Goal: Information Seeking & Learning: Learn about a topic

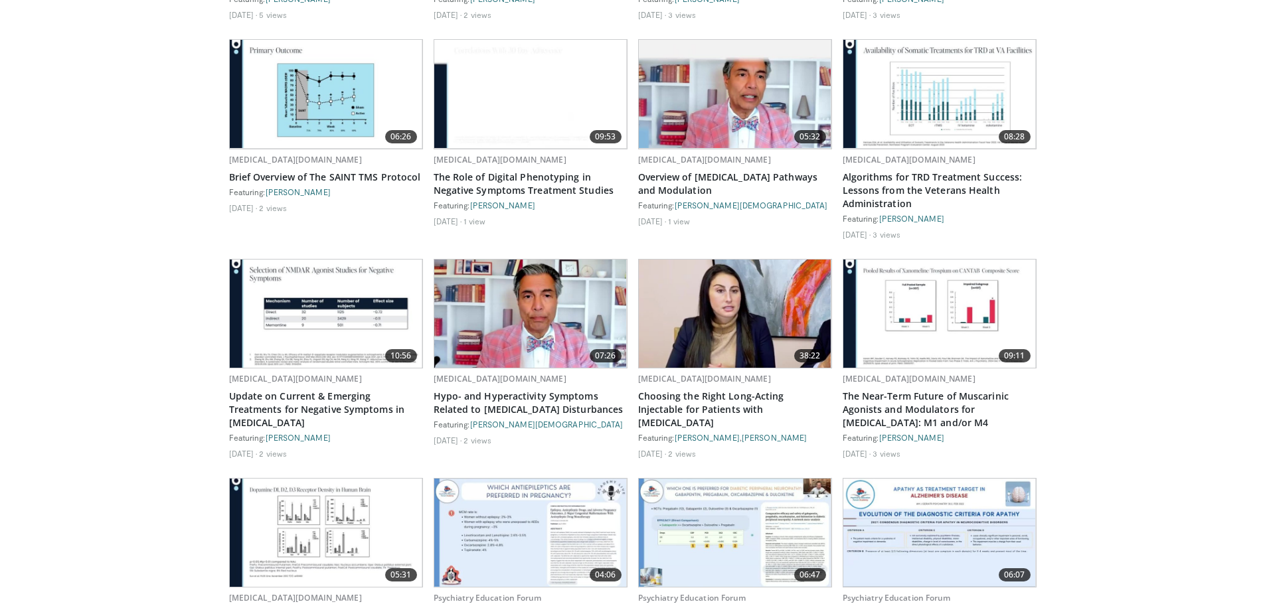
scroll to position [930, 0]
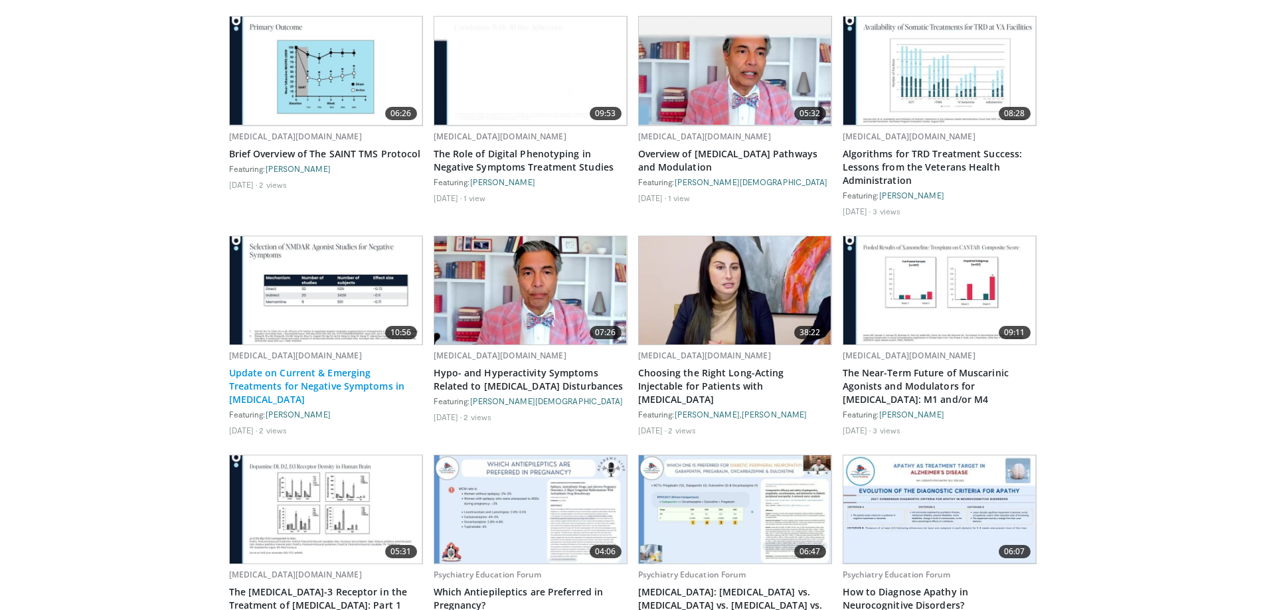
click at [295, 368] on link "Update on Current & Emerging Treatments for Negative Symptoms in Schizophrenia" at bounding box center [326, 387] width 194 height 40
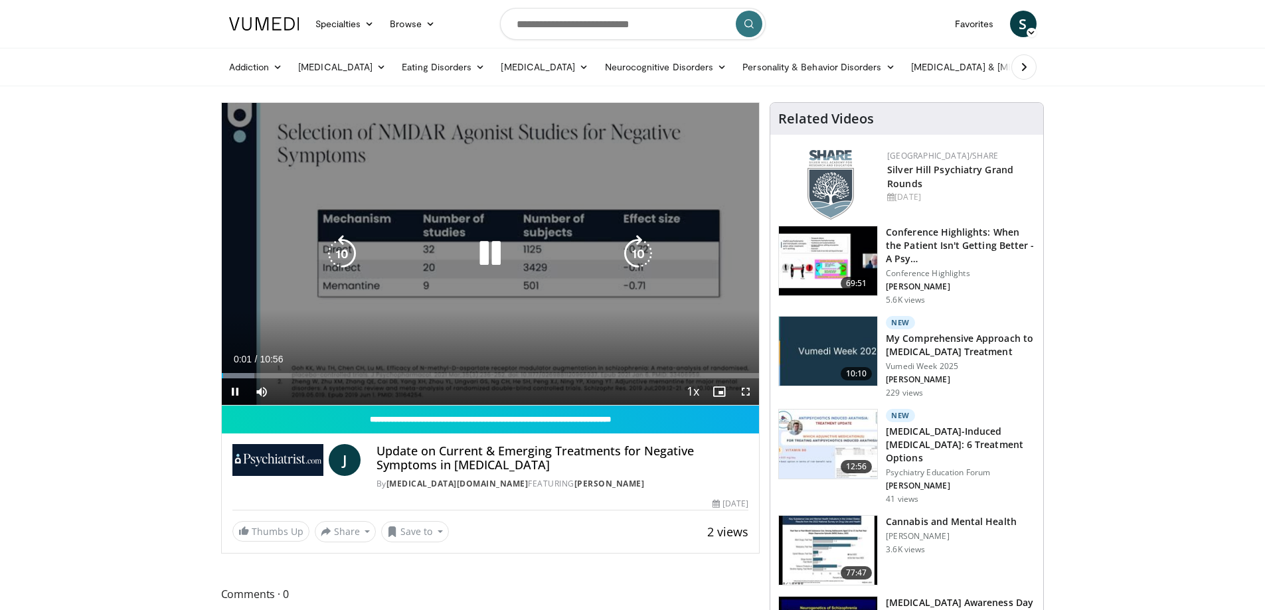
click at [491, 255] on icon "Video Player" at bounding box center [490, 253] width 37 height 37
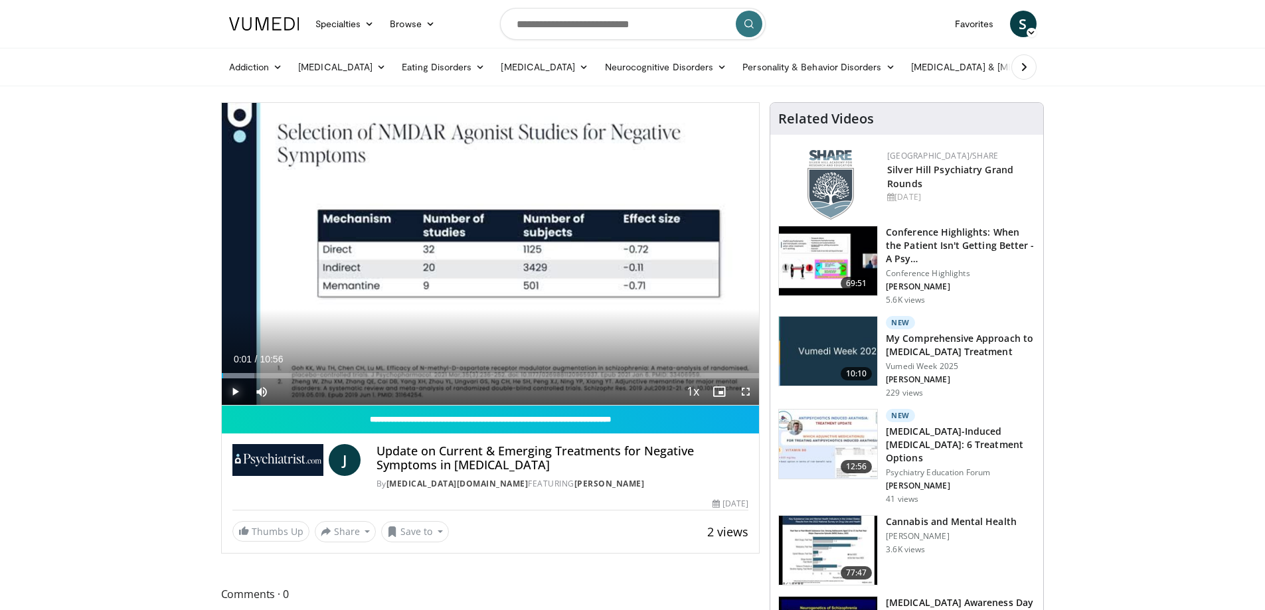
click at [231, 391] on span "Video Player" at bounding box center [235, 392] width 27 height 27
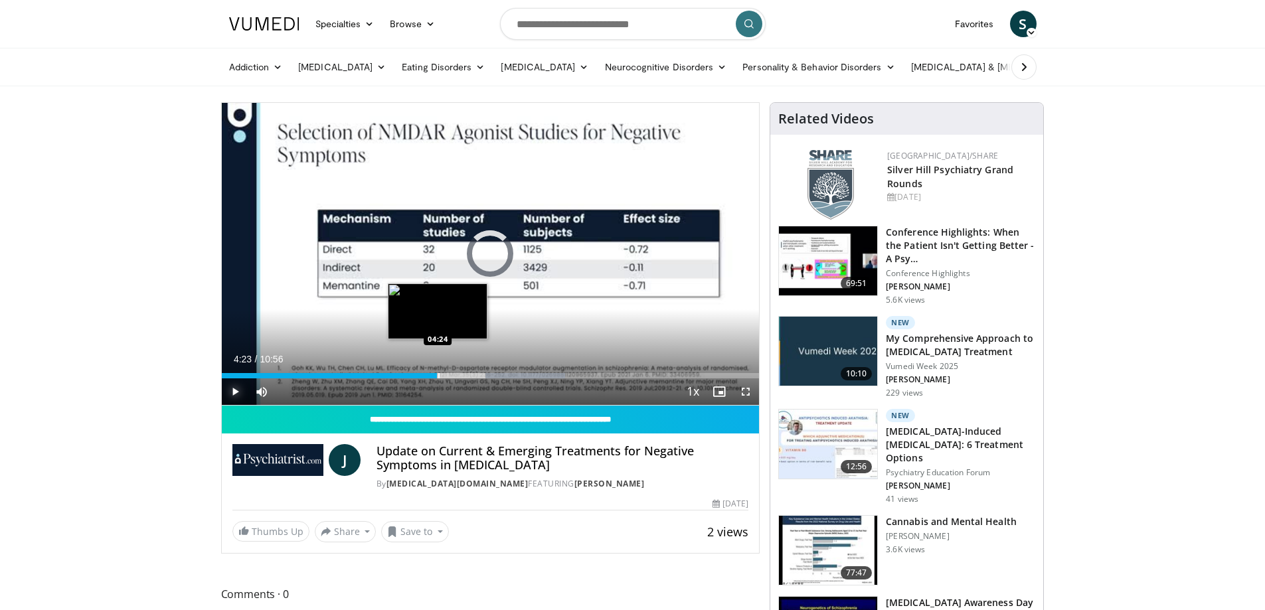
click at [438, 375] on div "Progress Bar" at bounding box center [438, 375] width 1 height 5
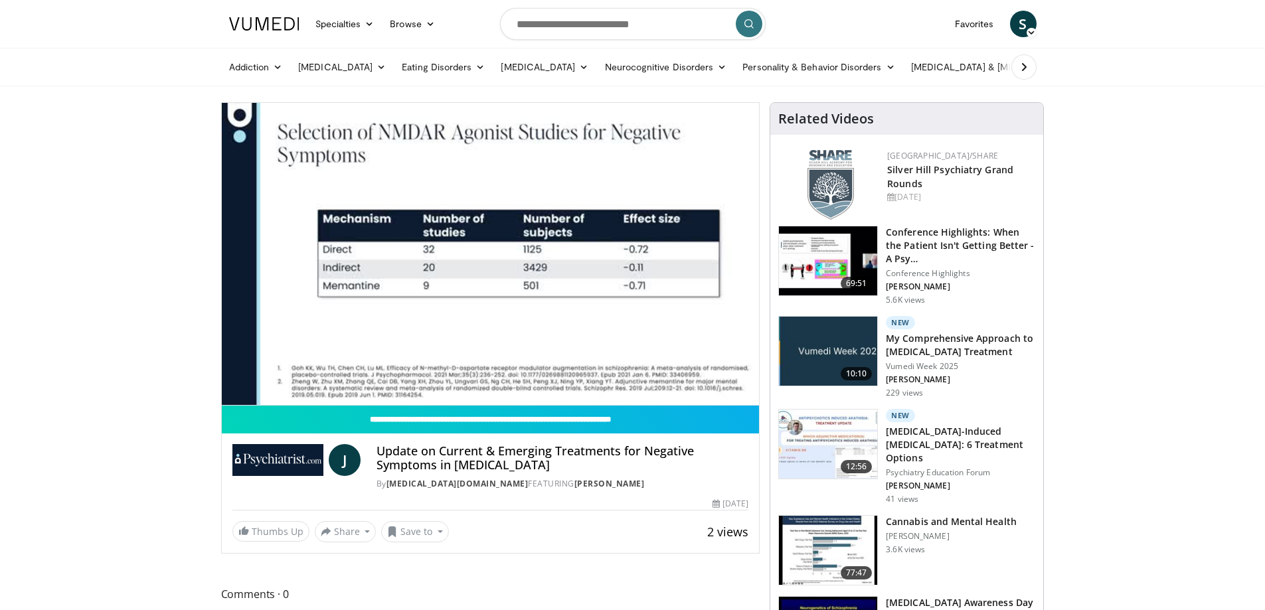
scroll to position [66, 0]
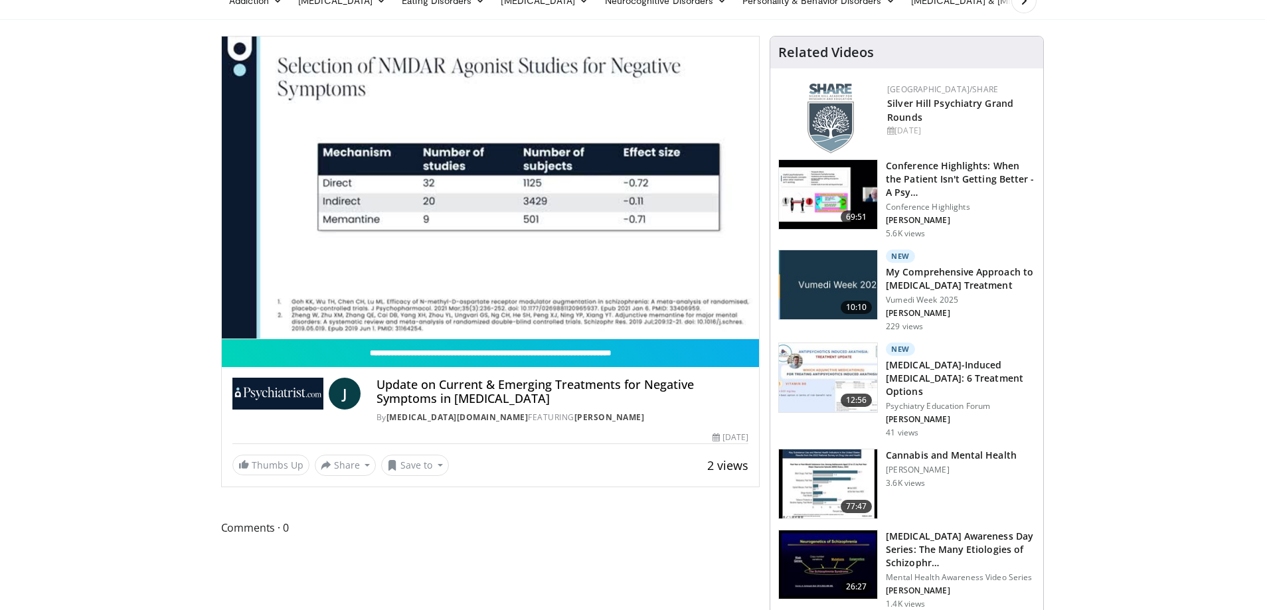
click at [832, 376] on img at bounding box center [828, 377] width 98 height 69
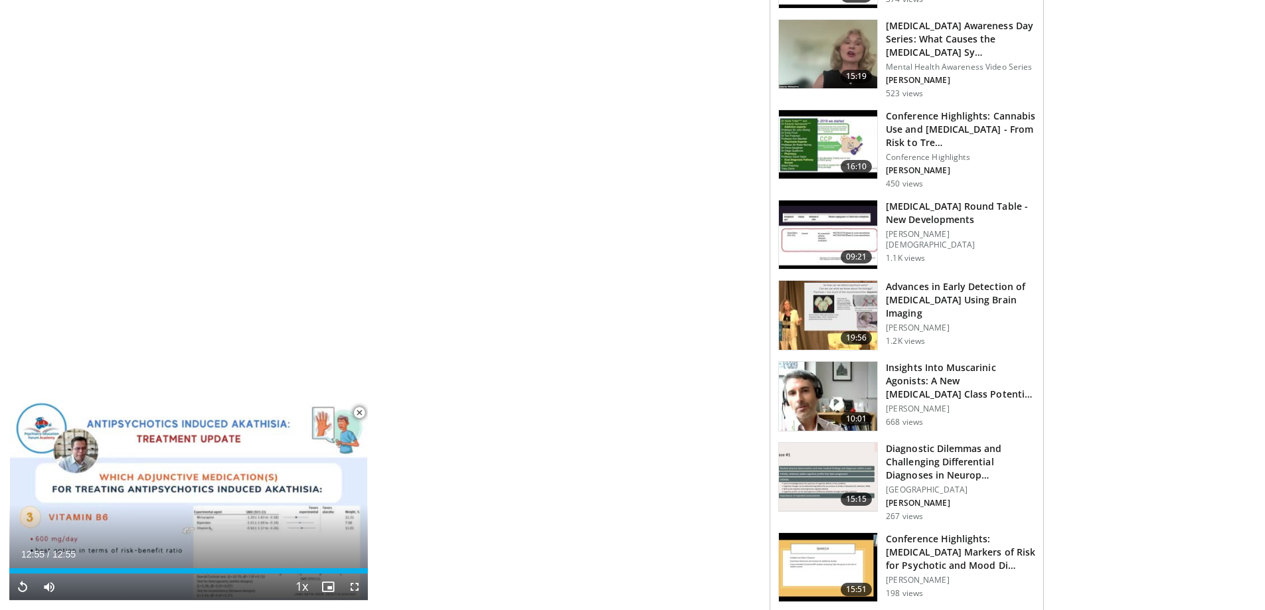
scroll to position [1006, 0]
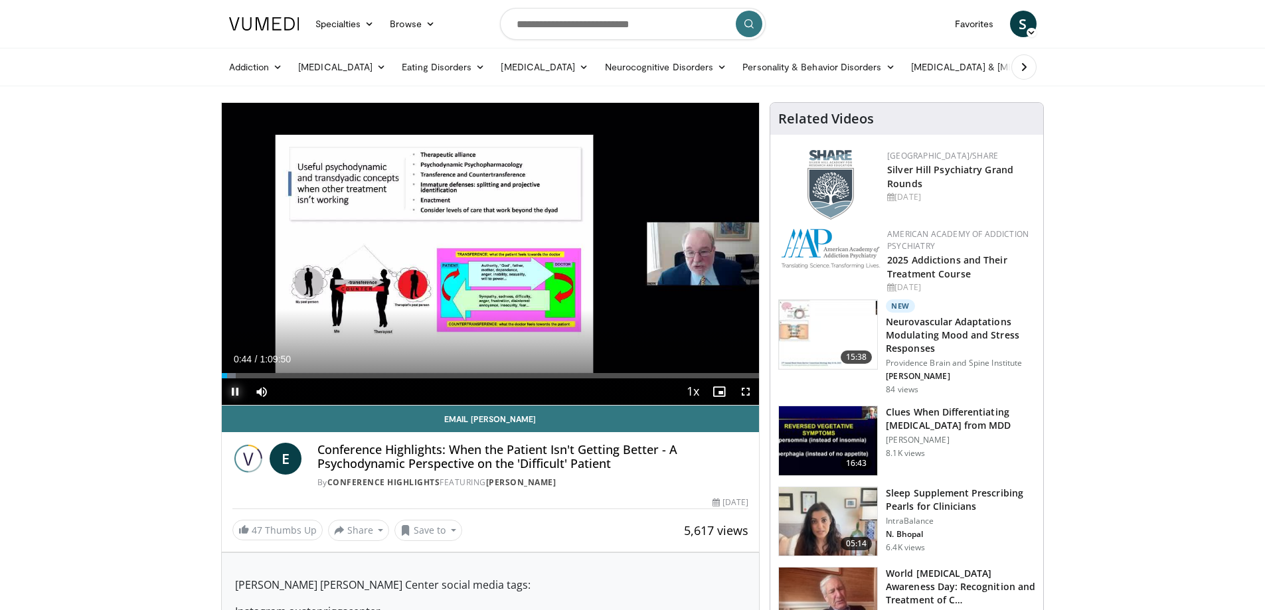
click at [234, 389] on span "Video Player" at bounding box center [235, 392] width 27 height 27
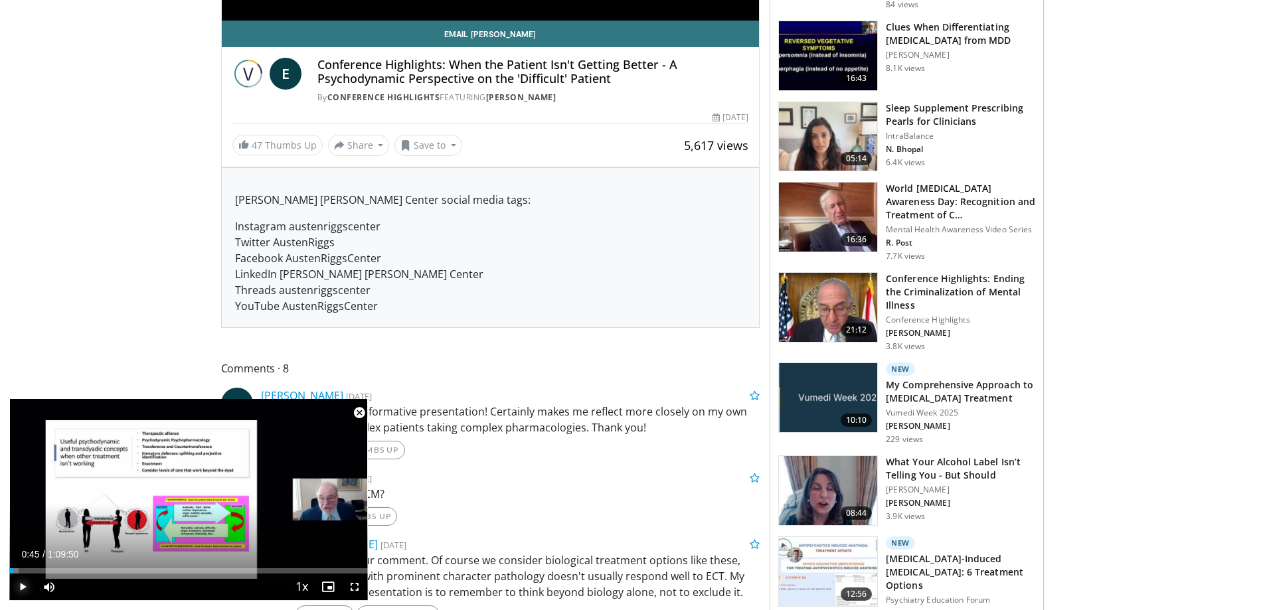
scroll to position [399, 0]
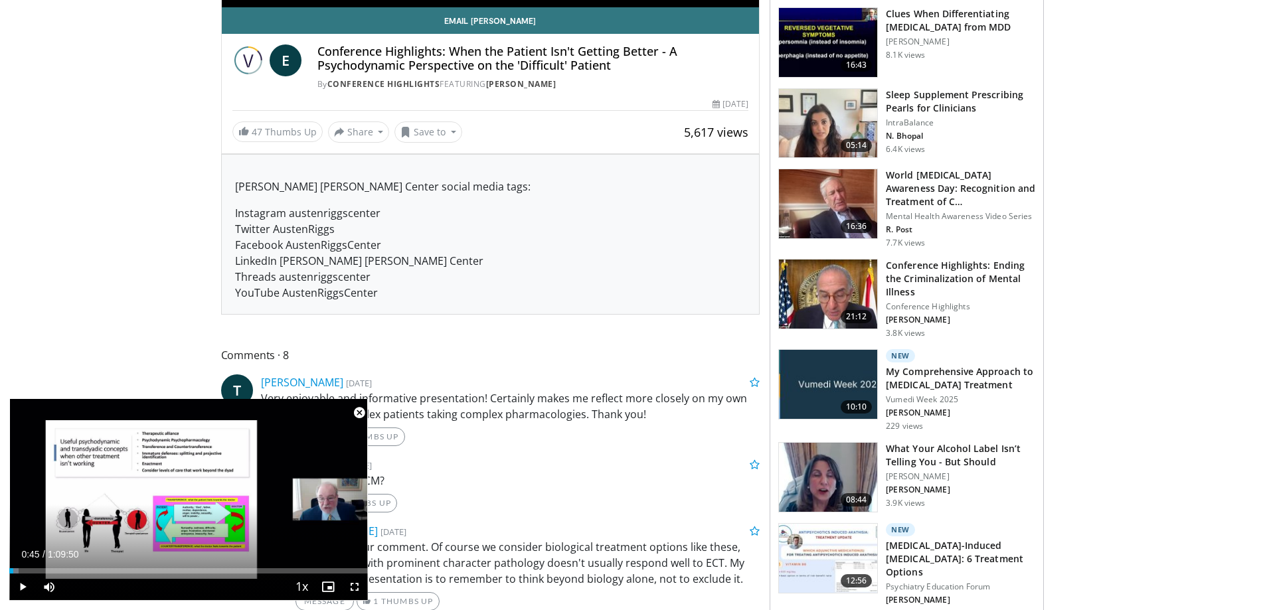
click at [826, 383] on img at bounding box center [828, 384] width 98 height 69
